Goal: Check status: Check status

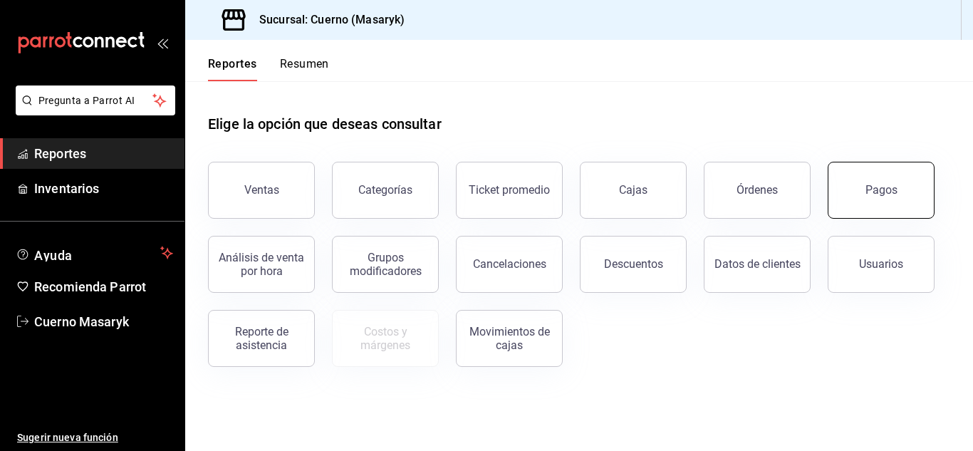
click at [872, 180] on button "Pagos" at bounding box center [880, 190] width 107 height 57
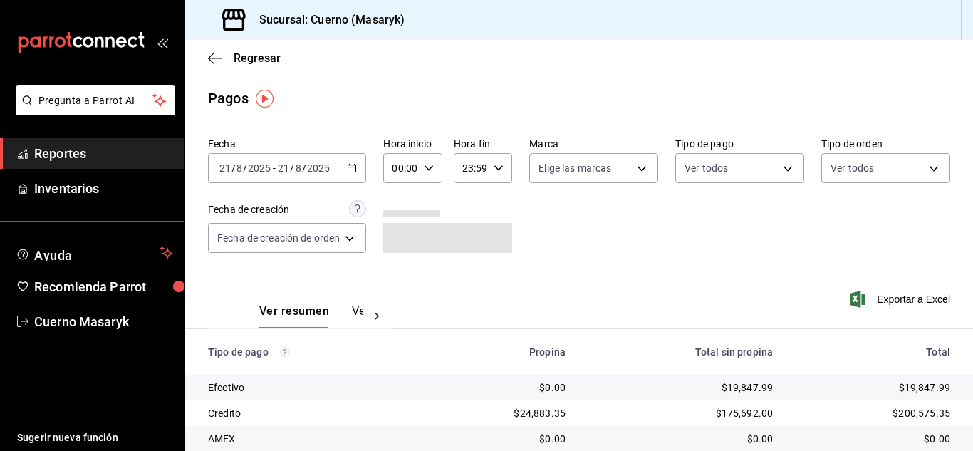
click at [438, 168] on div "00:00 Hora inicio" at bounding box center [412, 168] width 58 height 30
click at [401, 202] on span "04" at bounding box center [400, 198] width 6 height 11
type input "04:00"
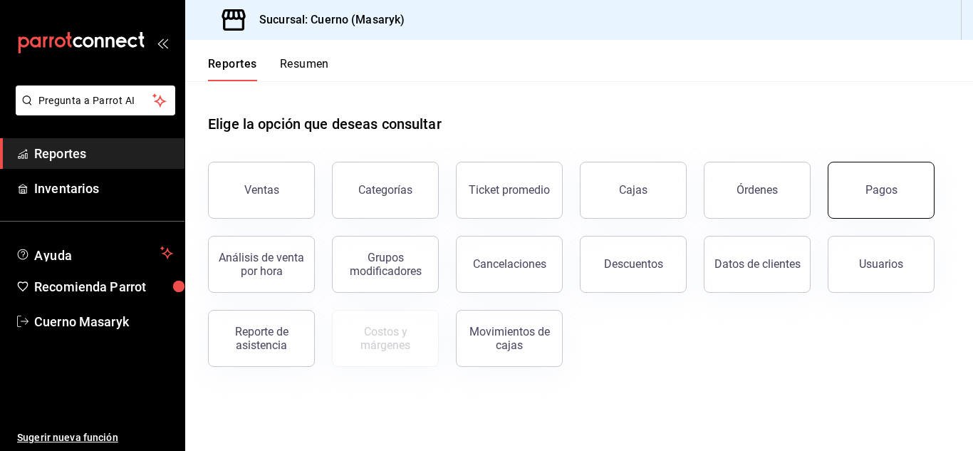
click at [875, 199] on button "Pagos" at bounding box center [880, 190] width 107 height 57
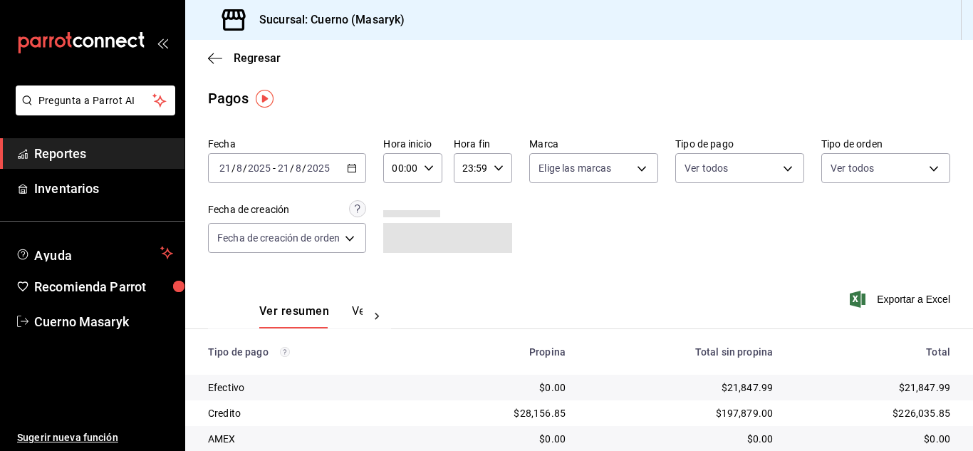
click at [436, 169] on div "00:00 Hora inicio" at bounding box center [412, 168] width 58 height 30
click at [397, 273] on span "04" at bounding box center [400, 269] width 6 height 11
type input "04:00"
click at [768, 253] on div at bounding box center [486, 225] width 973 height 451
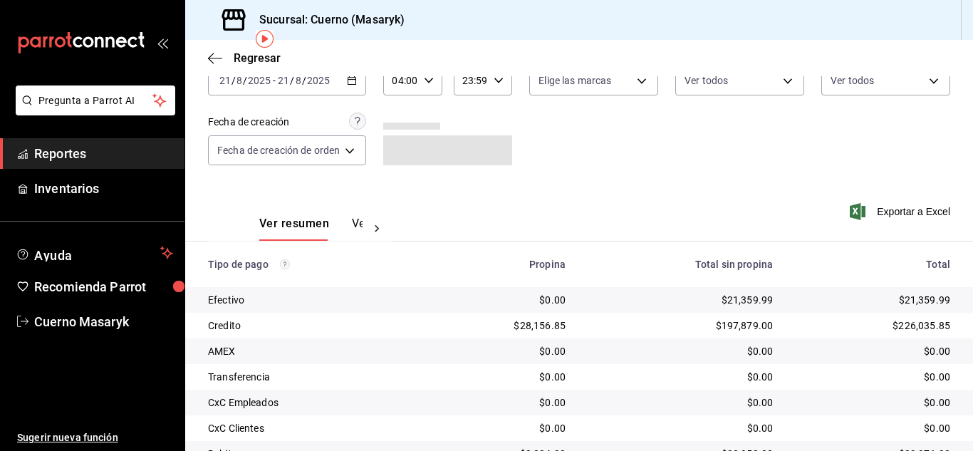
scroll to position [204, 0]
